Goal: Task Accomplishment & Management: Manage account settings

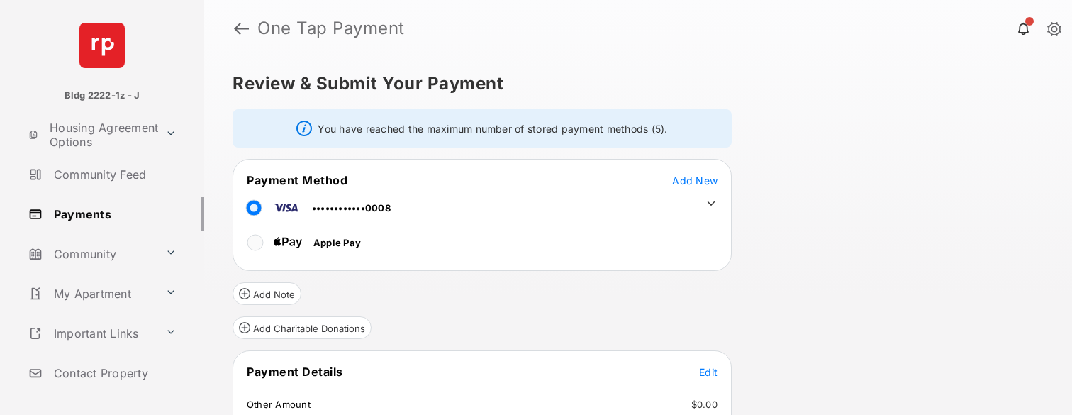
click at [107, 221] on link "Payments" at bounding box center [114, 214] width 182 height 34
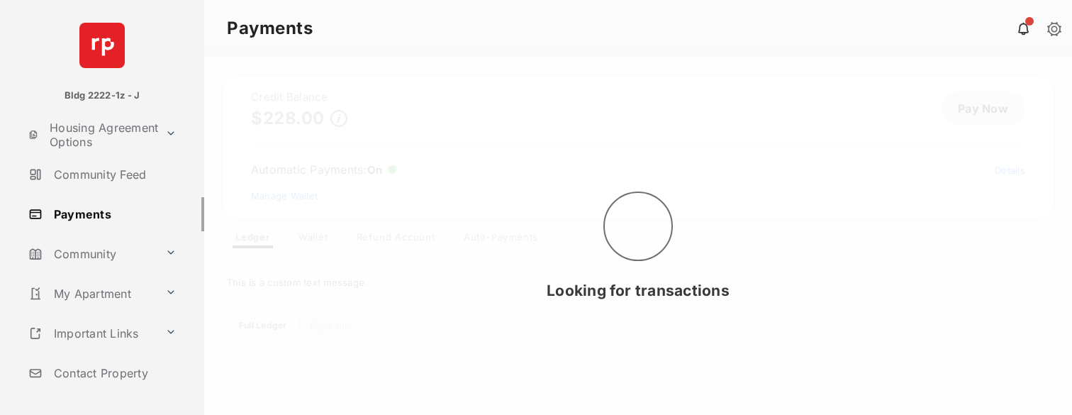
click at [316, 235] on div "Looking for transactions" at bounding box center [638, 236] width 868 height 358
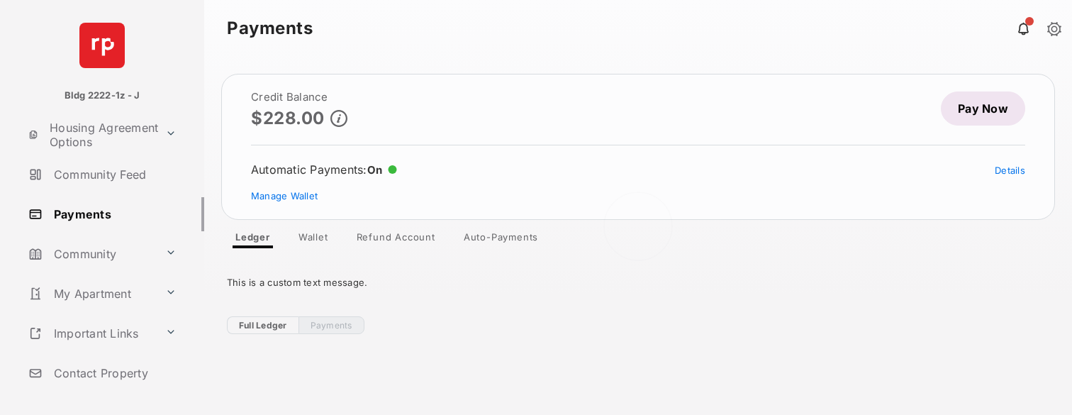
click at [314, 233] on div at bounding box center [638, 236] width 868 height 358
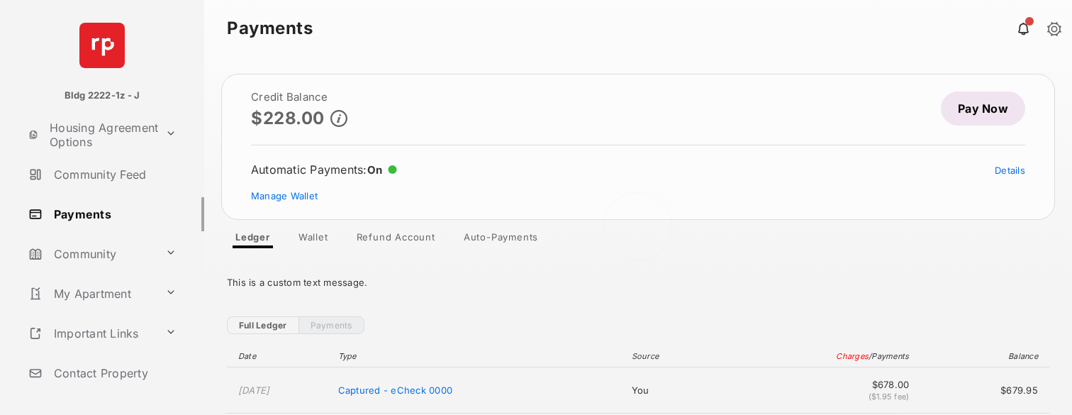
click at [314, 233] on div "Looking for scheduled charges" at bounding box center [638, 236] width 868 height 358
click at [315, 236] on link "Wallet" at bounding box center [313, 239] width 52 height 17
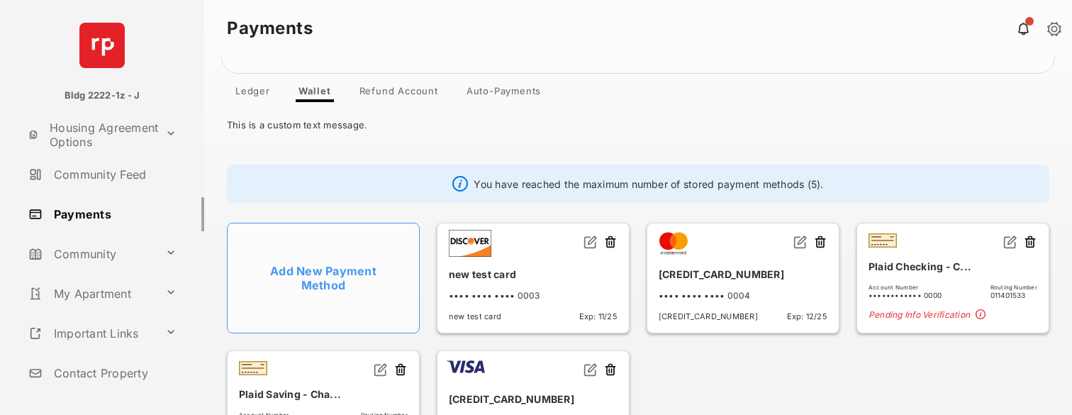
scroll to position [216, 0]
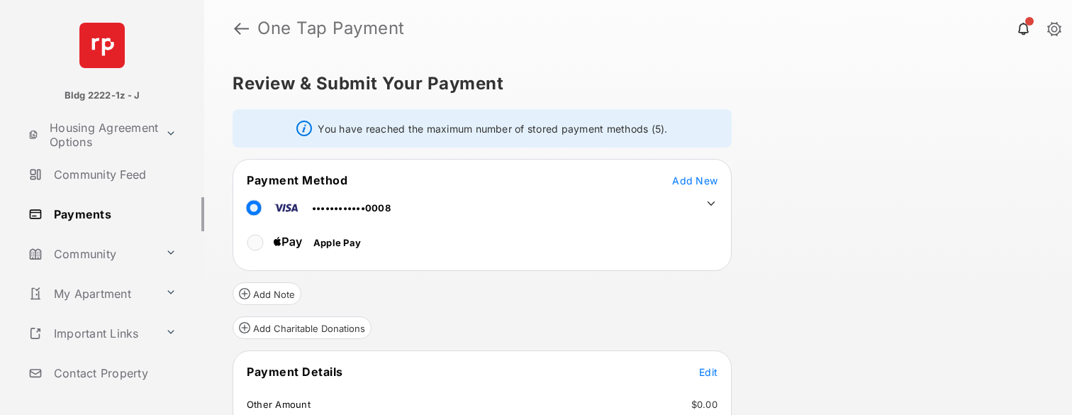
click at [699, 170] on div "Payment Method Add New ••••••••••••0008 Apple Pay" at bounding box center [482, 215] width 499 height 112
click at [687, 186] on button "Add New" at bounding box center [694, 180] width 45 height 14
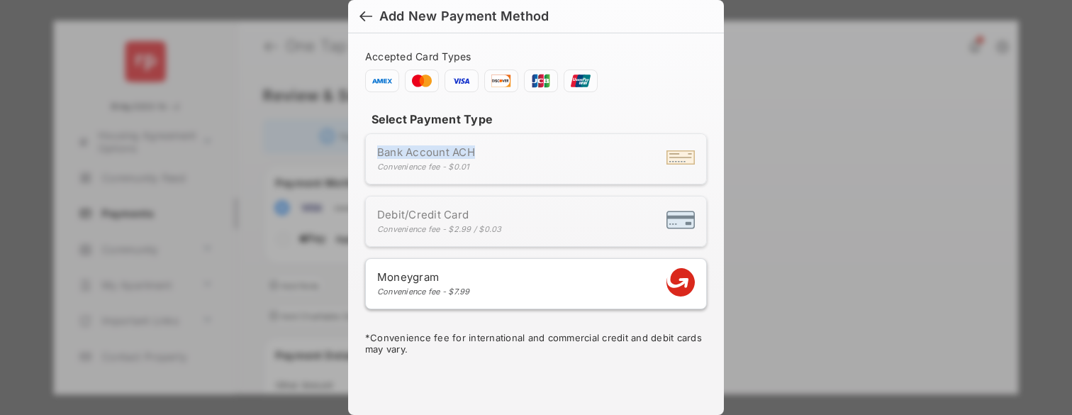
copy span "Bank Account ACH"
drag, startPoint x: 475, startPoint y: 149, endPoint x: 372, endPoint y: 151, distance: 102.8
click at [372, 151] on li "Bank Account ACH Convenience fee - $0.01" at bounding box center [536, 158] width 342 height 51
click at [428, 169] on div "Convenience fee - $0.01" at bounding box center [426, 167] width 98 height 10
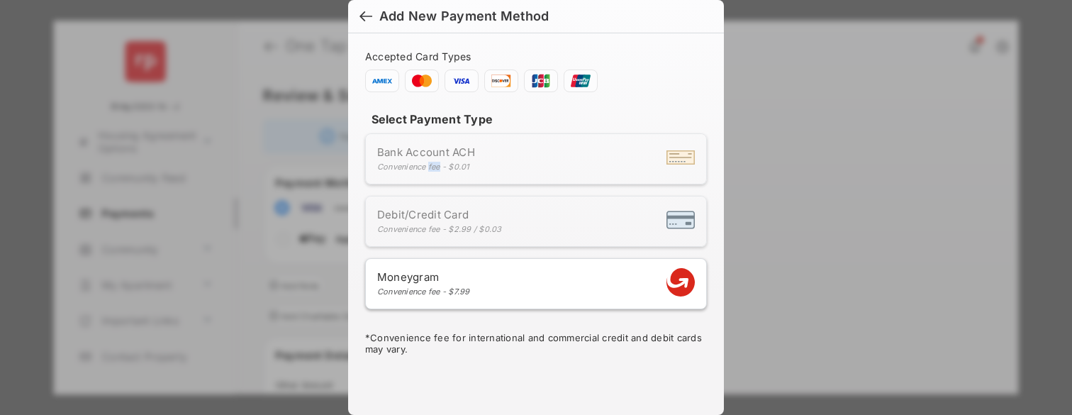
click at [428, 169] on div "Convenience fee - $0.01" at bounding box center [426, 167] width 98 height 10
click at [427, 157] on span "Bank Account ACH" at bounding box center [426, 151] width 98 height 13
